Goal: Information Seeking & Learning: Compare options

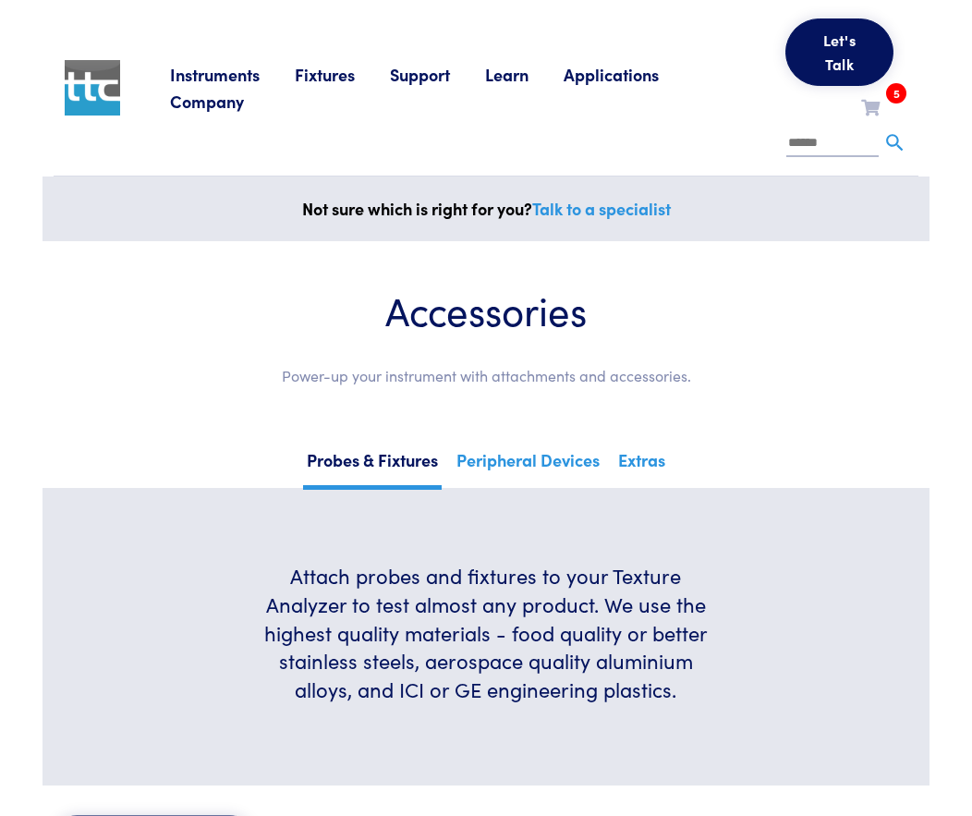
scroll to position [10267, 0]
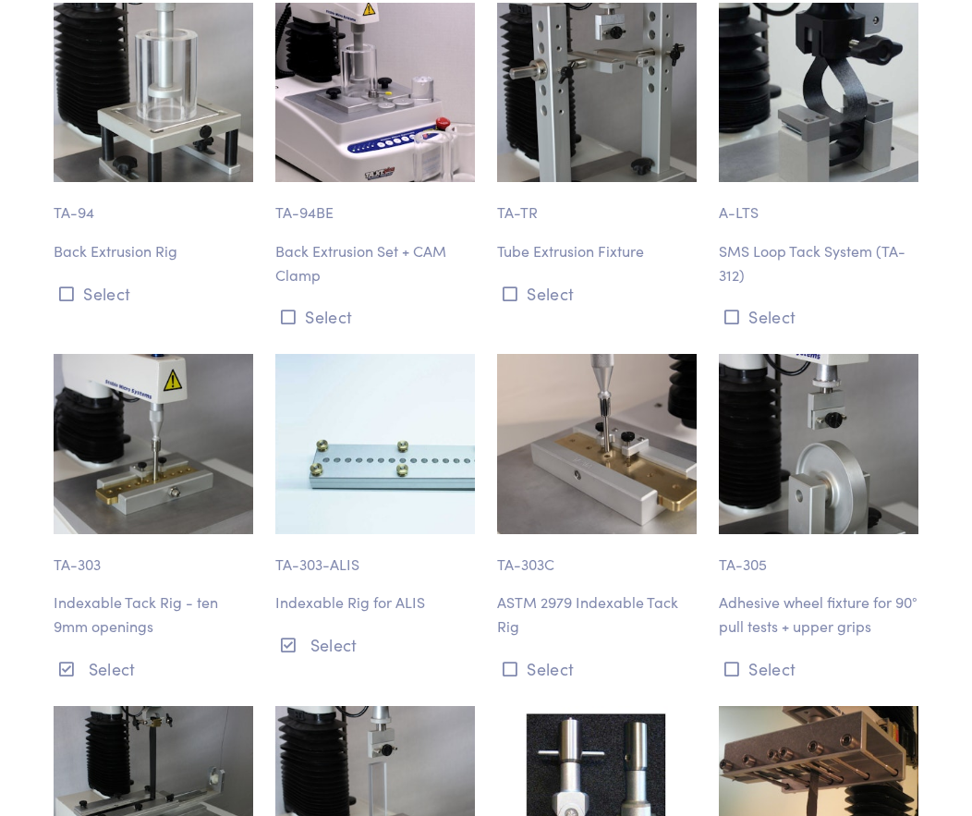
click at [546, 638] on p "ASTM 2979 Indexable Tack Rig" at bounding box center [597, 614] width 200 height 47
click at [554, 577] on p "TA-303C" at bounding box center [597, 555] width 200 height 43
click at [699, 525] on div "TA-303C ASTM 2979 Indexable Tack Rig Select" at bounding box center [597, 518] width 222 height 329
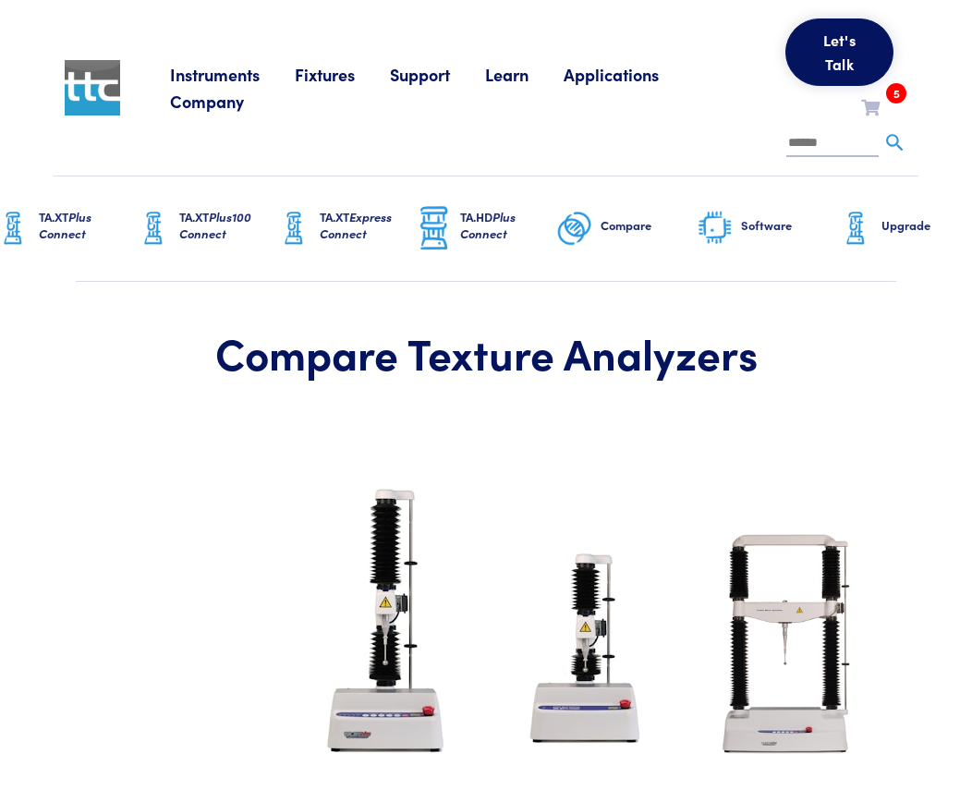
scroll to position [3420, 6]
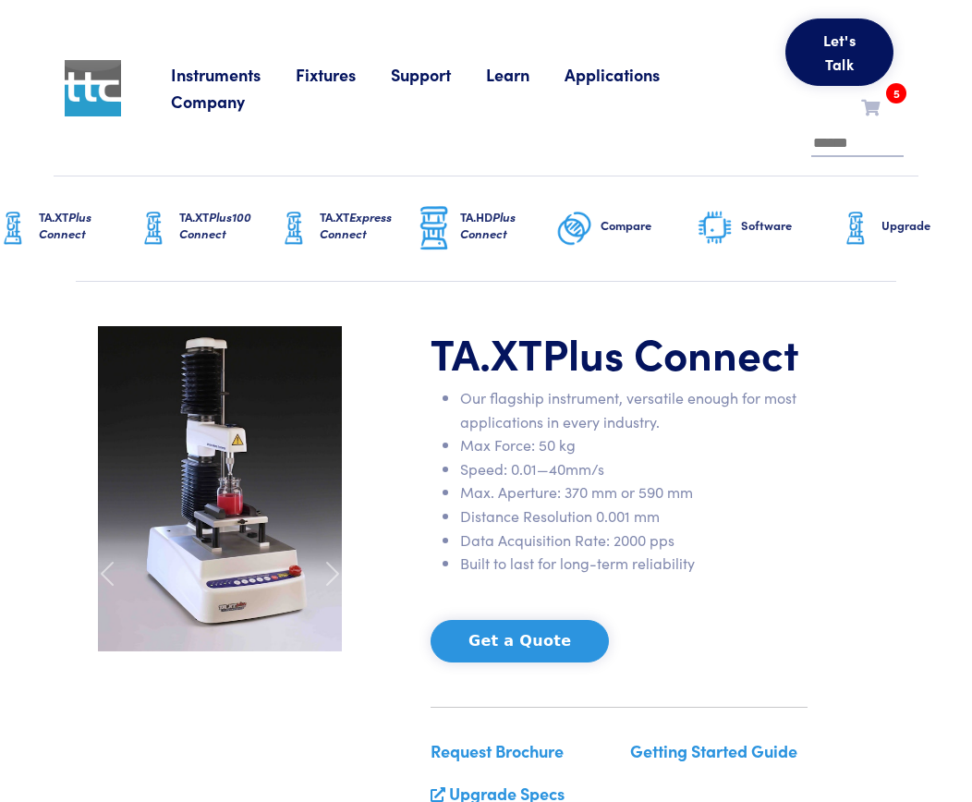
scroll to position [0, 6]
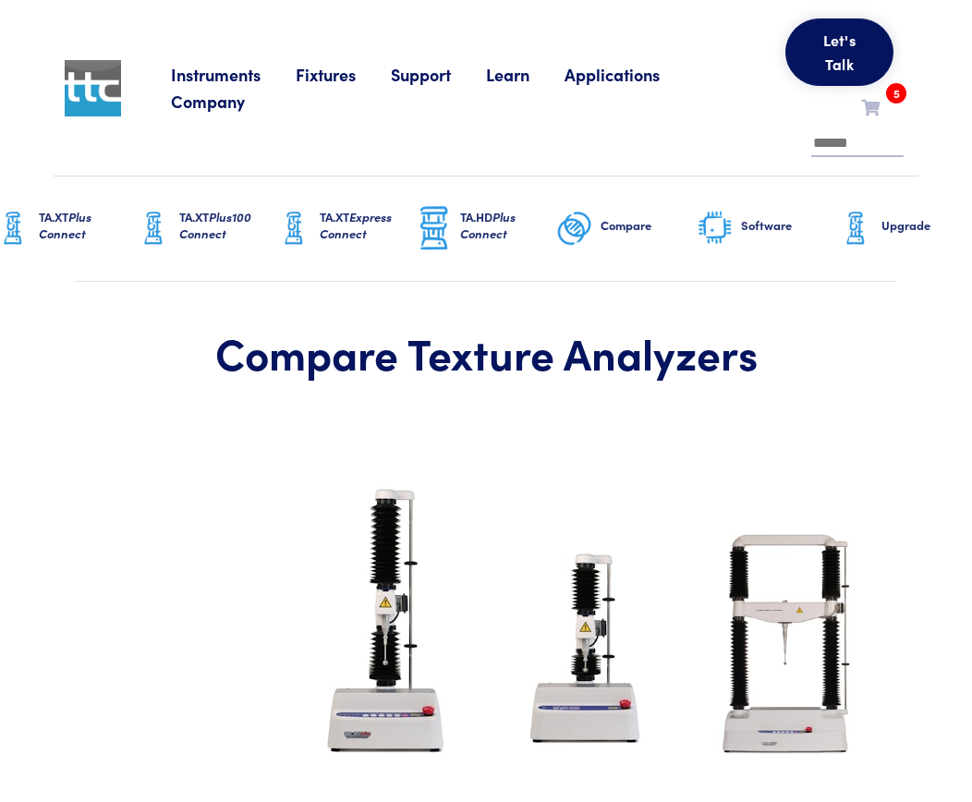
scroll to position [462, 6]
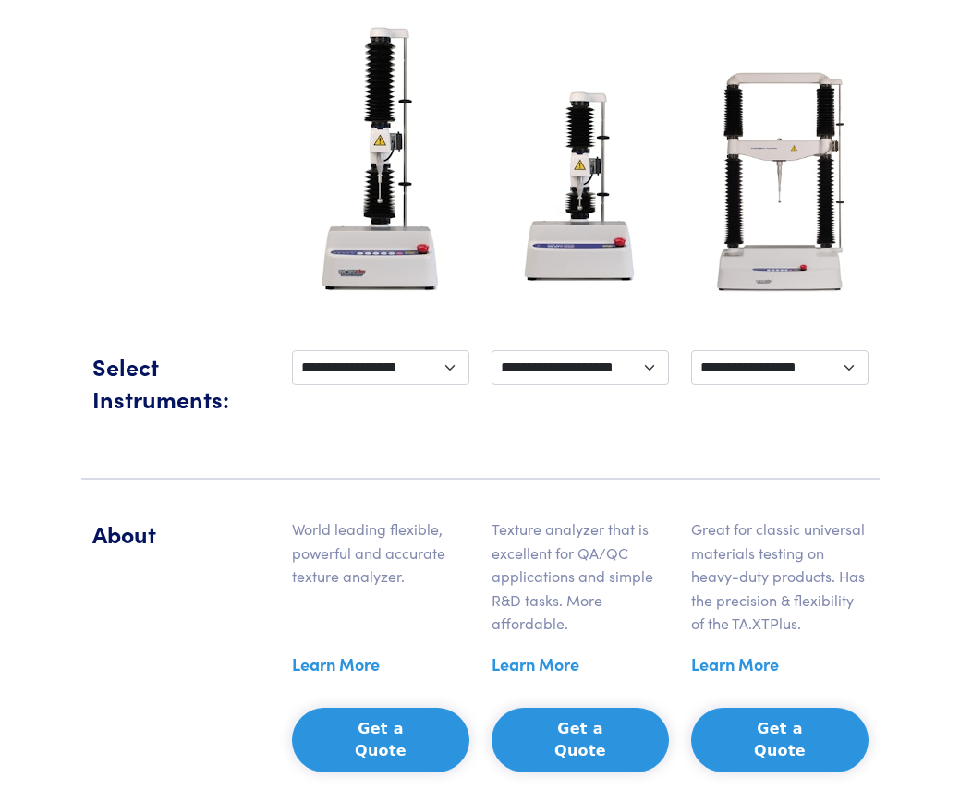
click at [333, 665] on link "Learn More" at bounding box center [336, 665] width 88 height 28
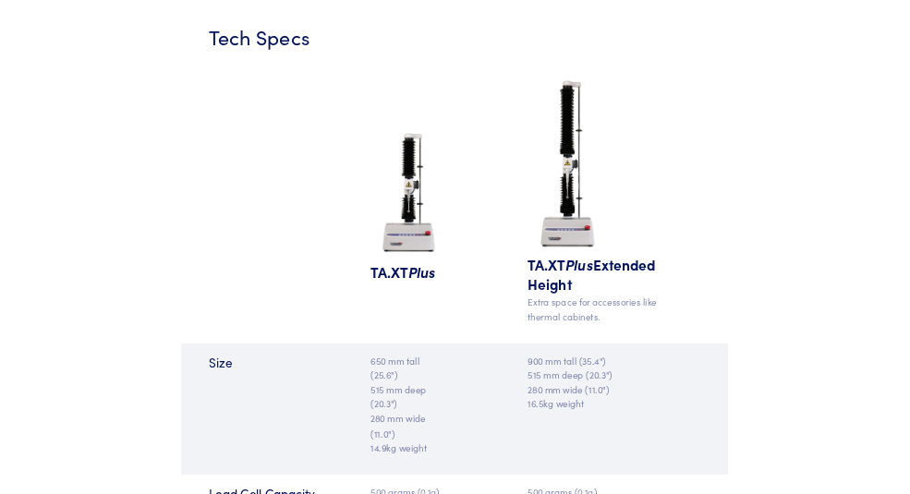
scroll to position [1941, 0]
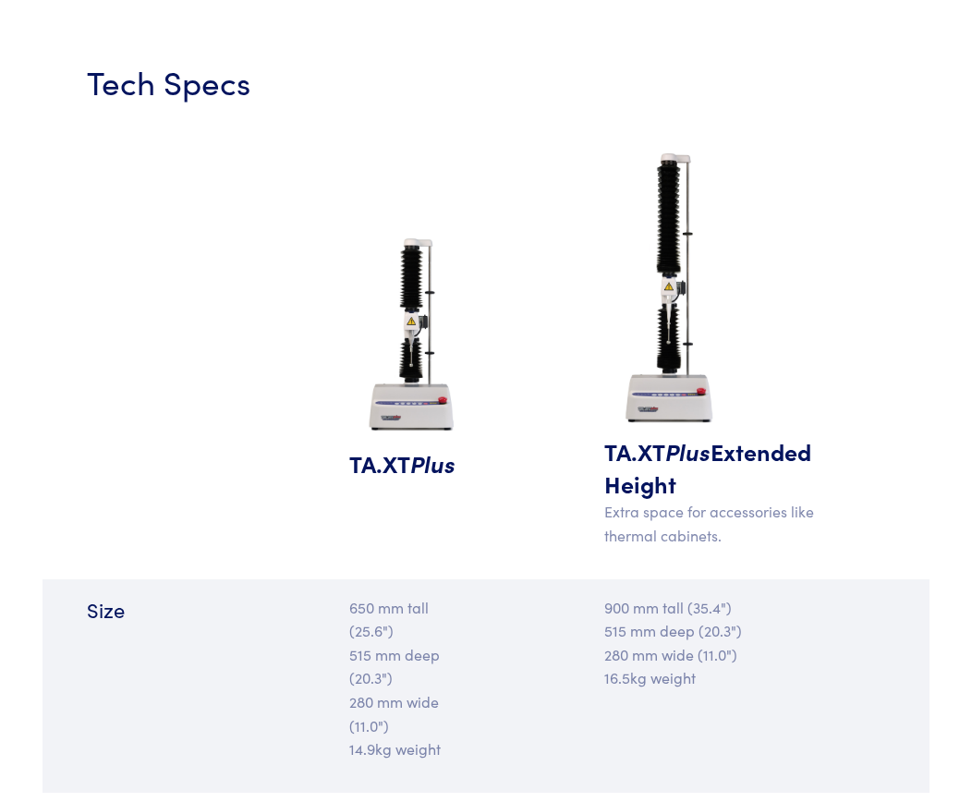
click at [858, 187] on div "TA.XT Plus TA.XT Plus Extended Height Extra space for accessories like thermal …" at bounding box center [486, 353] width 887 height 451
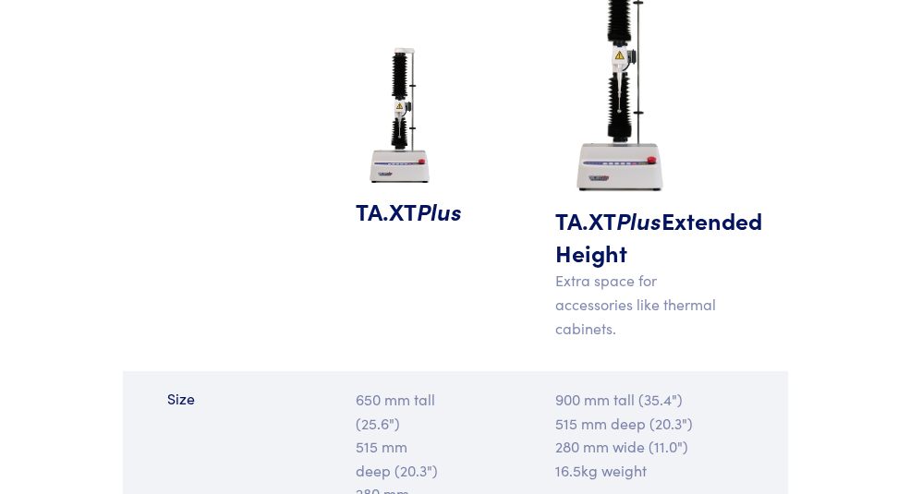
scroll to position [2059, 0]
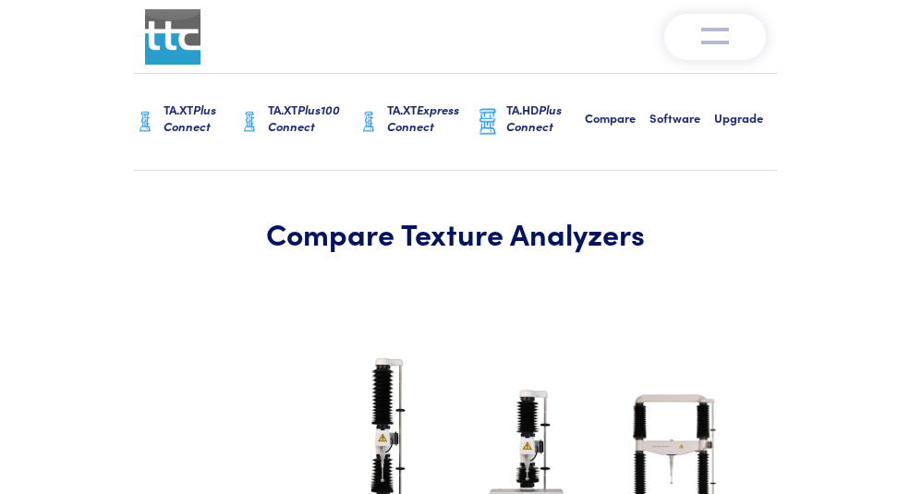
scroll to position [492, 2]
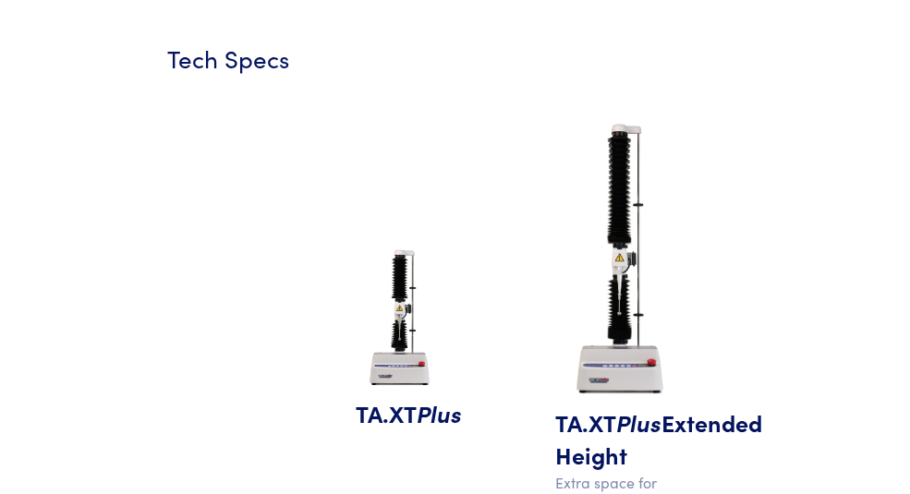
scroll to position [1848, 0]
